Goal: Communication & Community: Answer question/provide support

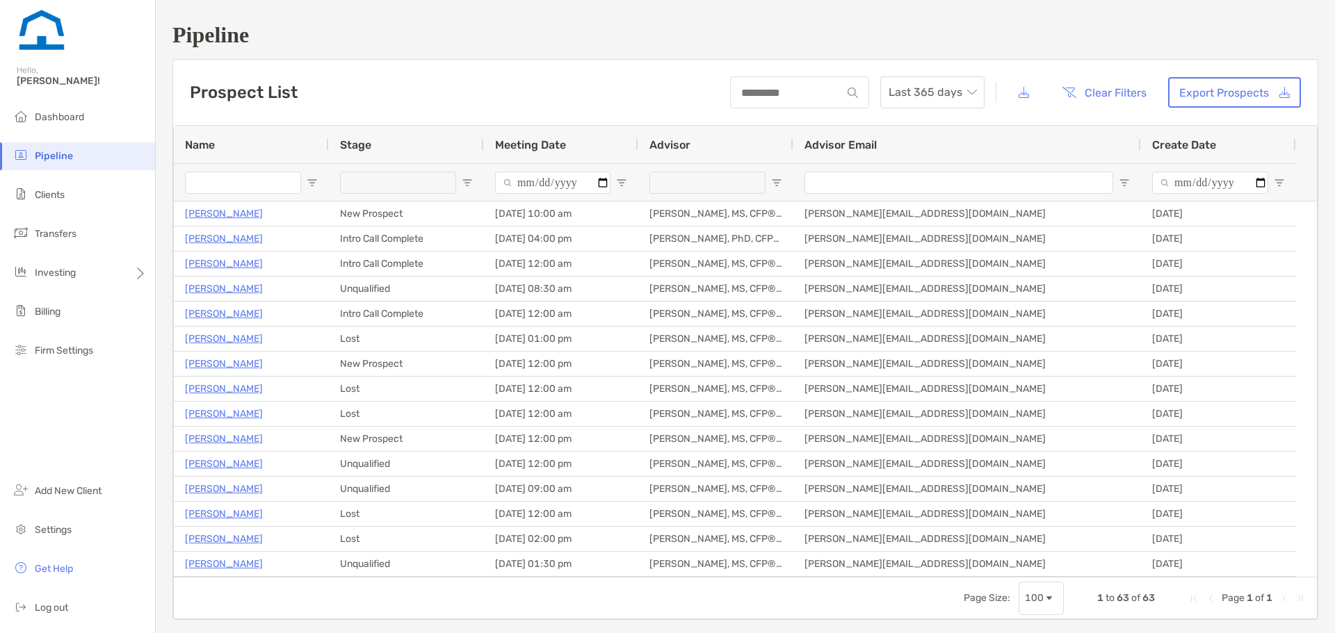
scroll to position [116, 0]
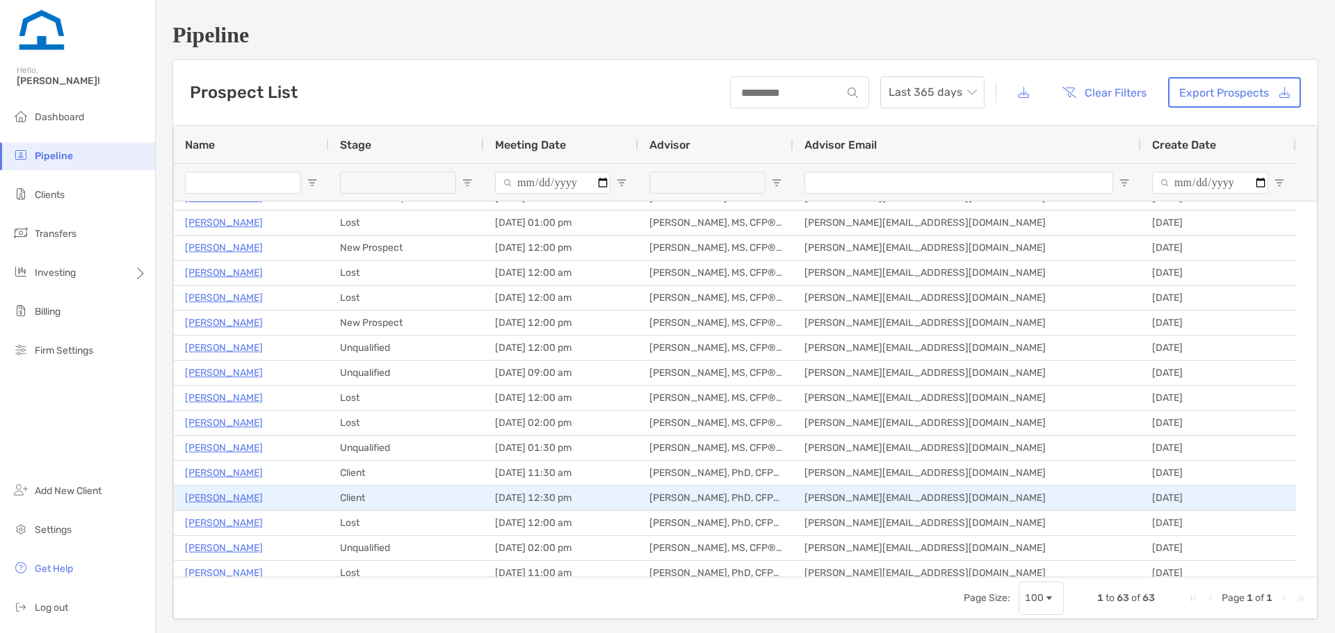
click at [222, 496] on p "[PERSON_NAME]" at bounding box center [224, 497] width 78 height 17
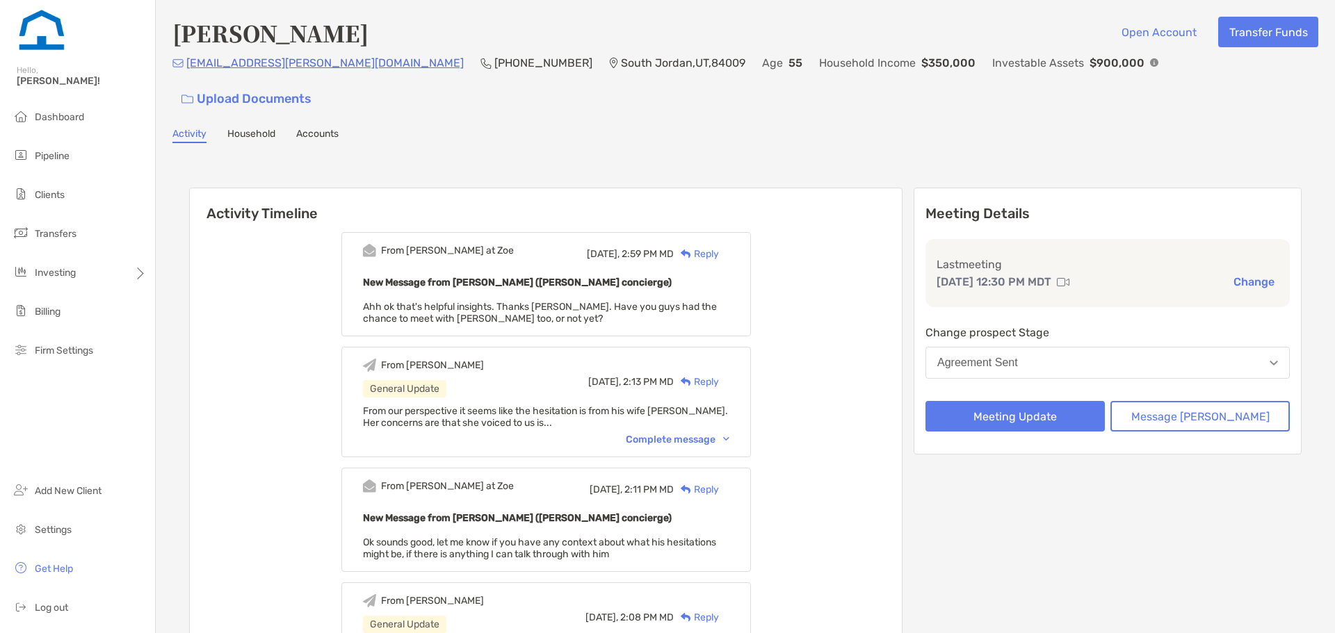
click at [719, 247] on div "Reply" at bounding box center [696, 254] width 45 height 15
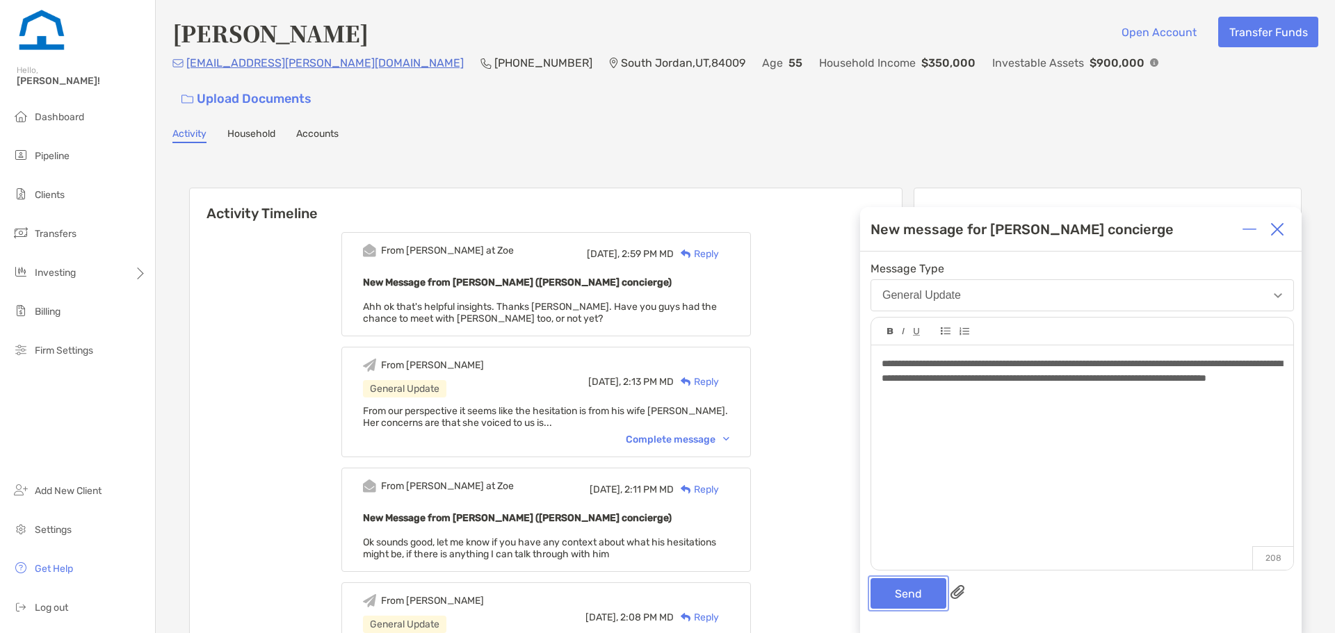
click at [900, 604] on button "Send" at bounding box center [909, 593] width 76 height 31
